Goal: Communication & Community: Answer question/provide support

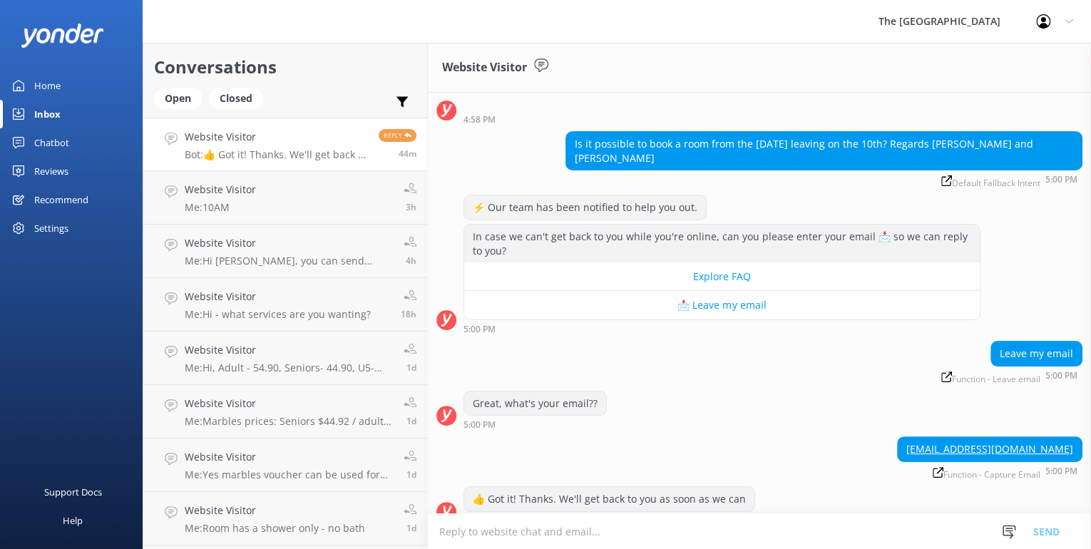
scroll to position [70, 0]
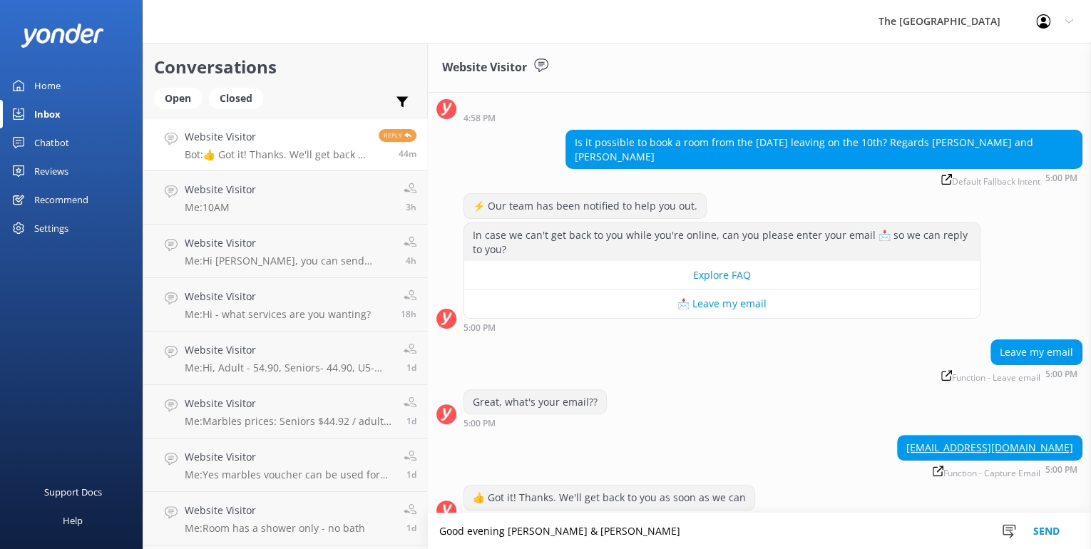
click at [544, 526] on textarea "Good evening [PERSON_NAME] & [PERSON_NAME]" at bounding box center [759, 532] width 663 height 36
click at [594, 534] on textarea "Good evening [PERSON_NAME] and [PERSON_NAME]" at bounding box center [759, 532] width 663 height 36
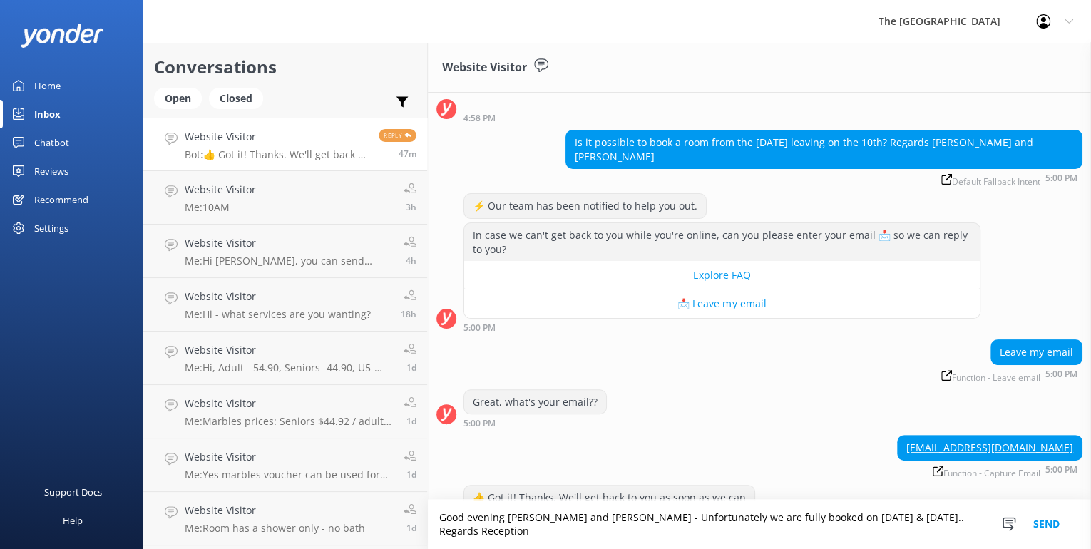
click at [845, 530] on textarea "Good evening [PERSON_NAME] and [PERSON_NAME] - Unfortunately we are fully booke…" at bounding box center [759, 524] width 663 height 49
click at [904, 529] on textarea "Good evening [PERSON_NAME] and [PERSON_NAME] - Unfortunately we are fully booke…" at bounding box center [759, 524] width 663 height 49
type textarea "Good evening [PERSON_NAME] and [PERSON_NAME] - Unfortunately we are fully booke…"
click at [1054, 530] on button "Send" at bounding box center [1047, 524] width 54 height 49
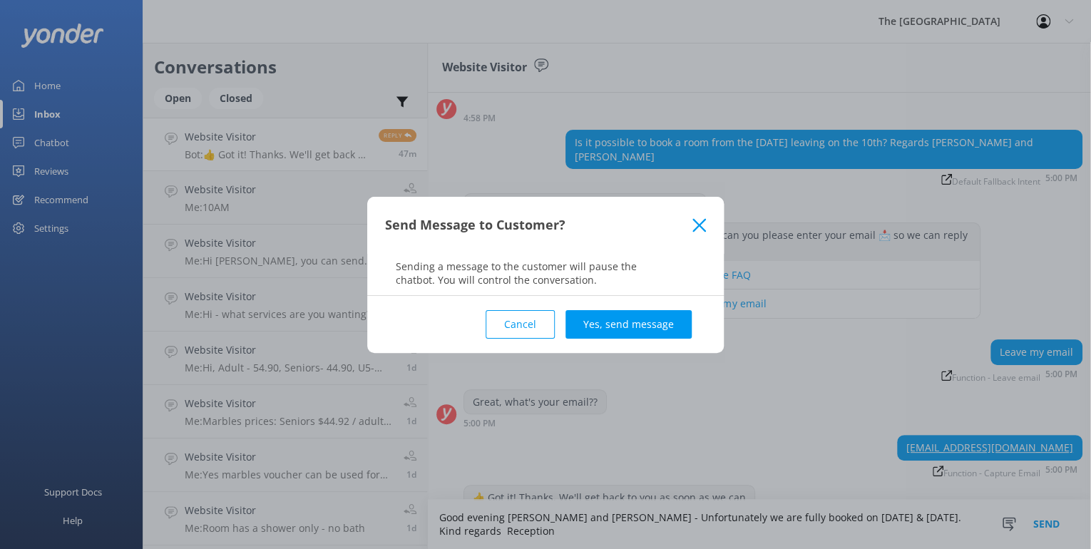
click at [604, 318] on button "Yes, send message" at bounding box center [629, 324] width 126 height 29
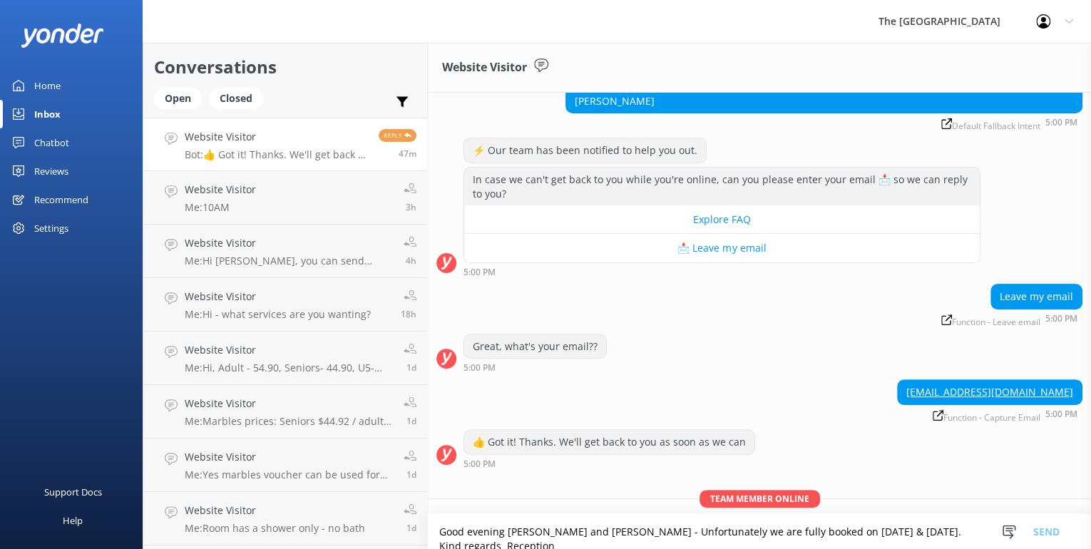
scroll to position [176, 0]
